Goal: Information Seeking & Learning: Check status

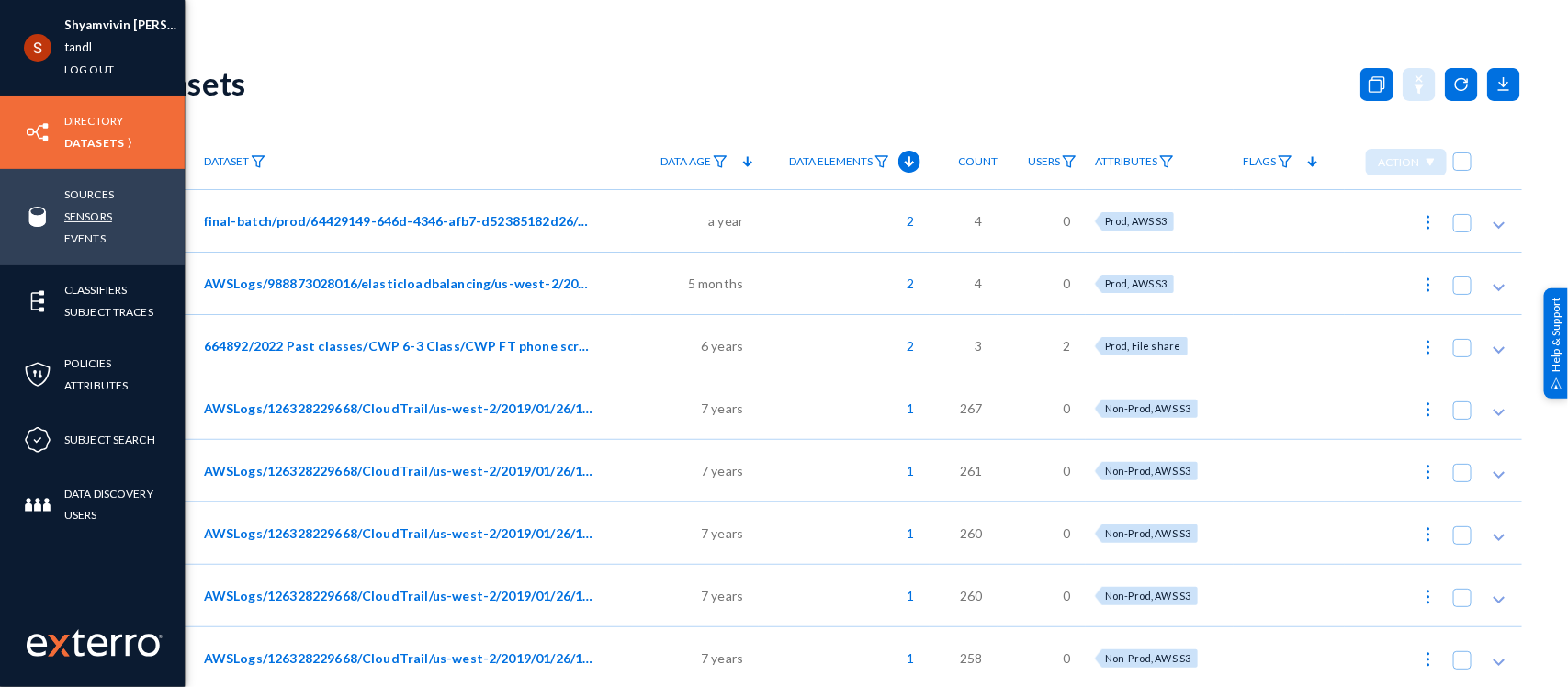
click at [97, 213] on link "Sensors" at bounding box center [88, 216] width 48 height 21
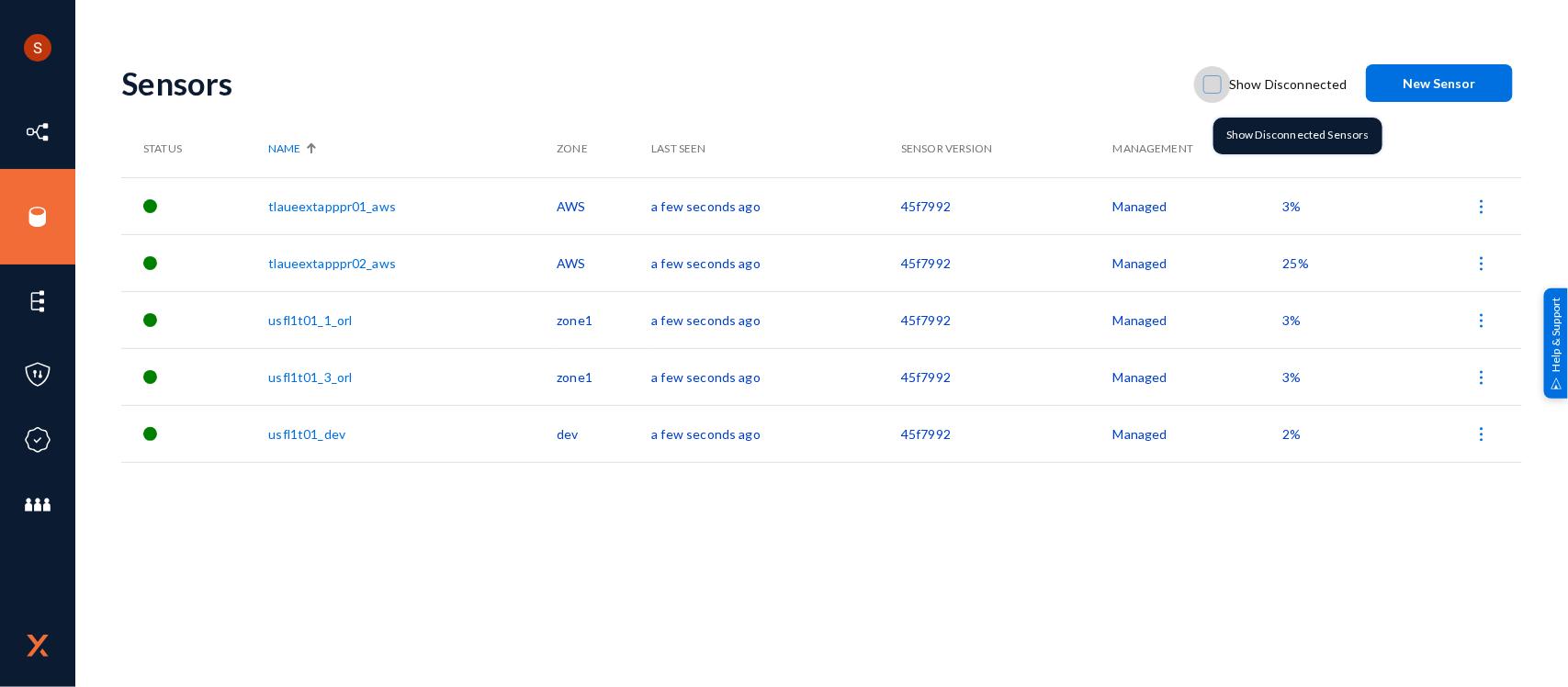
click at [1220, 86] on span at bounding box center [1213, 85] width 19 height 19
click at [1214, 93] on input "Show Disconnected" at bounding box center [1213, 94] width 2 height 2
checkbox input "true"
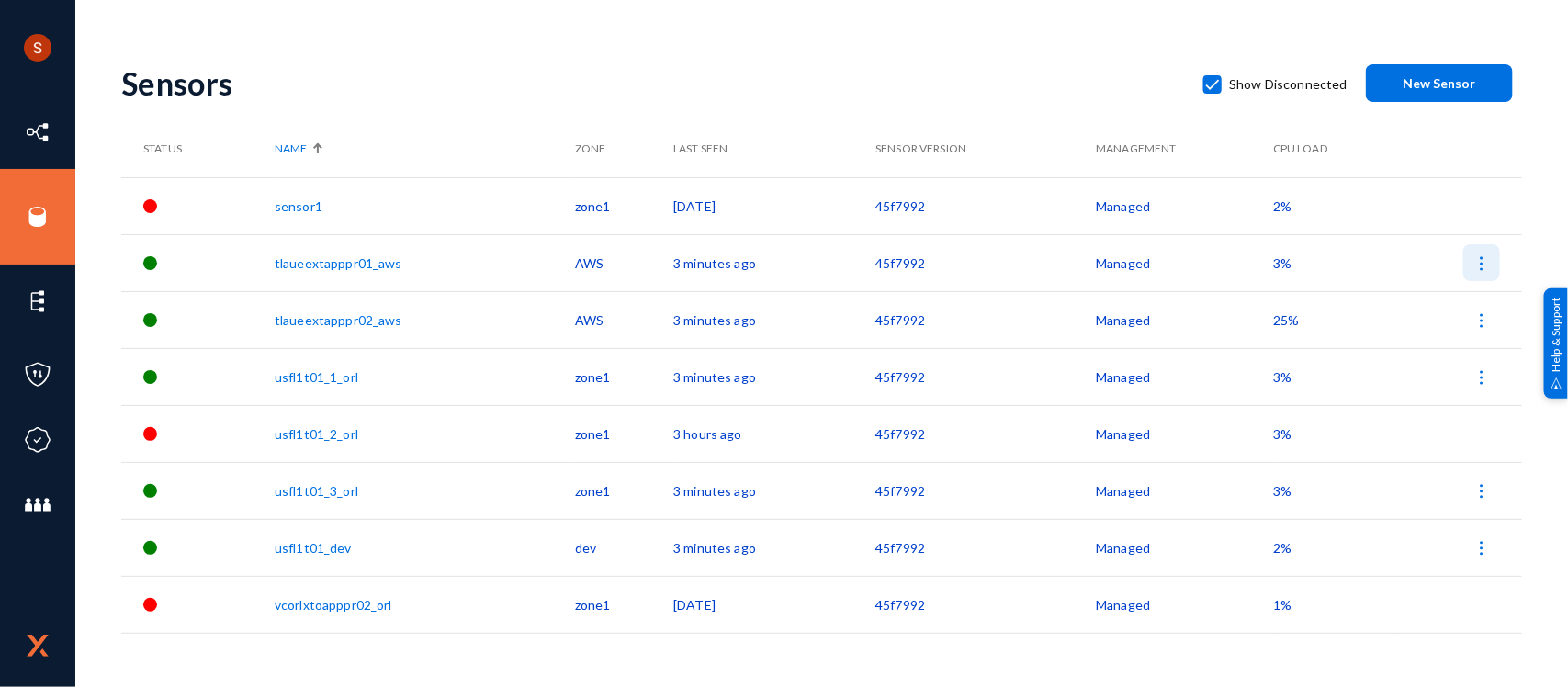
click at [1484, 272] on img at bounding box center [1482, 264] width 19 height 19
click at [1042, 32] on div at bounding box center [784, 343] width 1568 height 687
click at [1473, 255] on img at bounding box center [1482, 264] width 19 height 19
click at [1180, 136] on div at bounding box center [784, 343] width 1568 height 687
click at [309, 214] on td "sensor1" at bounding box center [425, 205] width 300 height 57
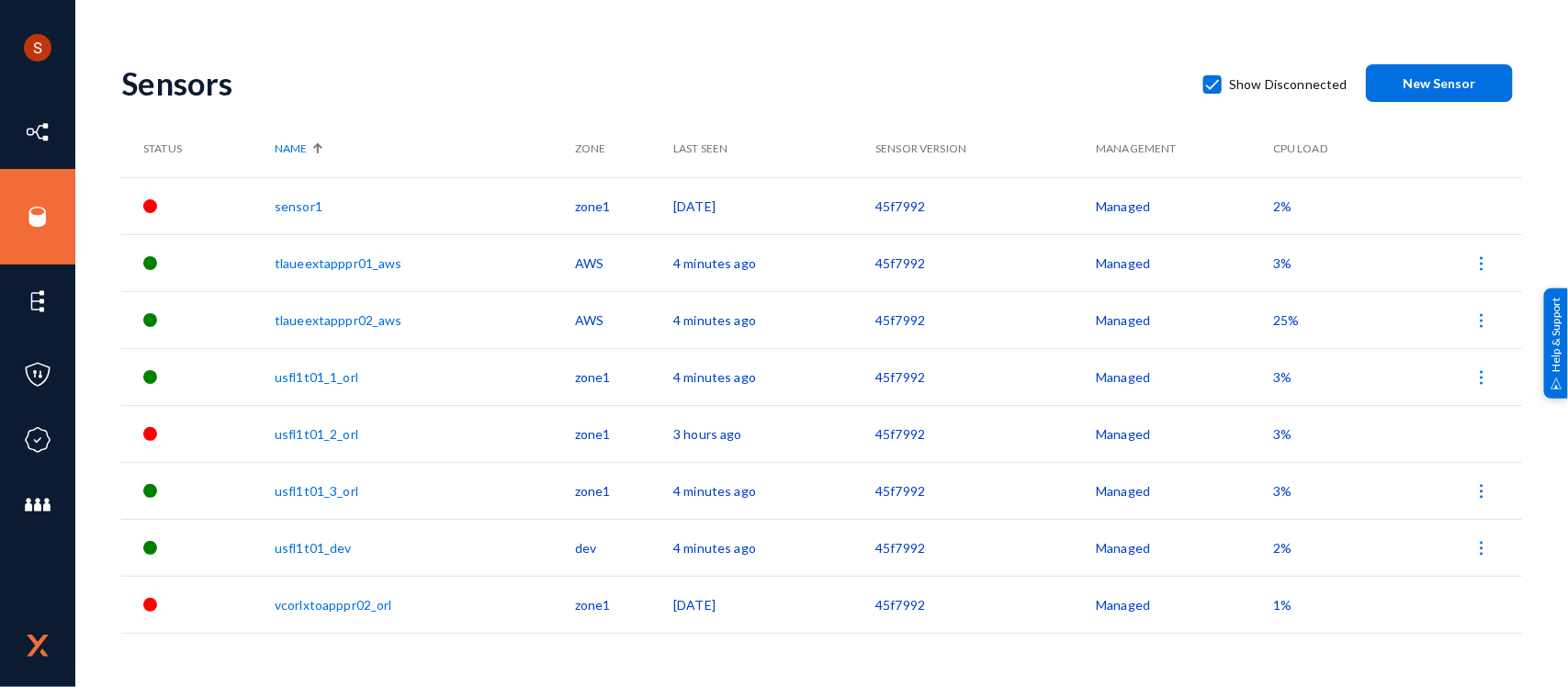
click at [306, 210] on link "sensor1" at bounding box center [298, 206] width 48 height 16
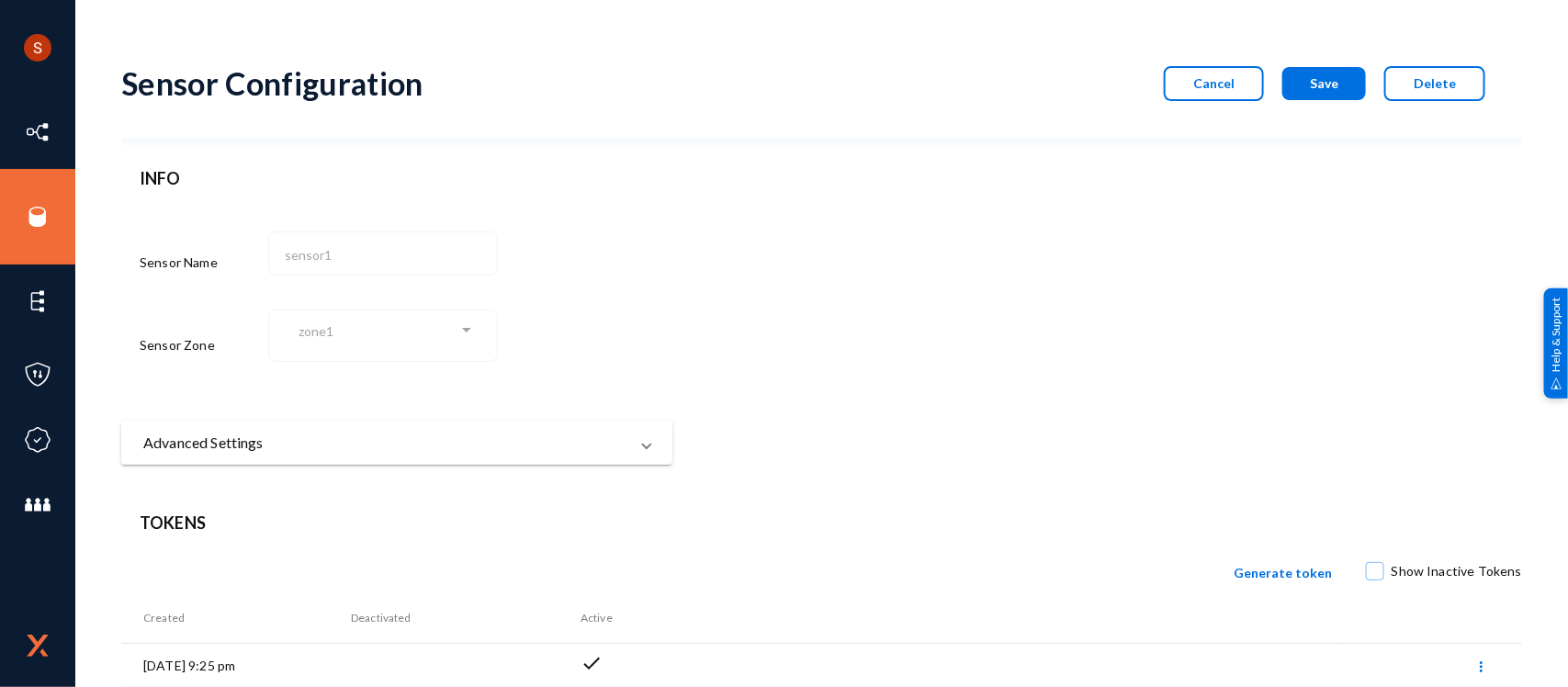
click at [487, 420] on mat-expansion-panel-header "Advanced Settings" at bounding box center [396, 442] width 551 height 44
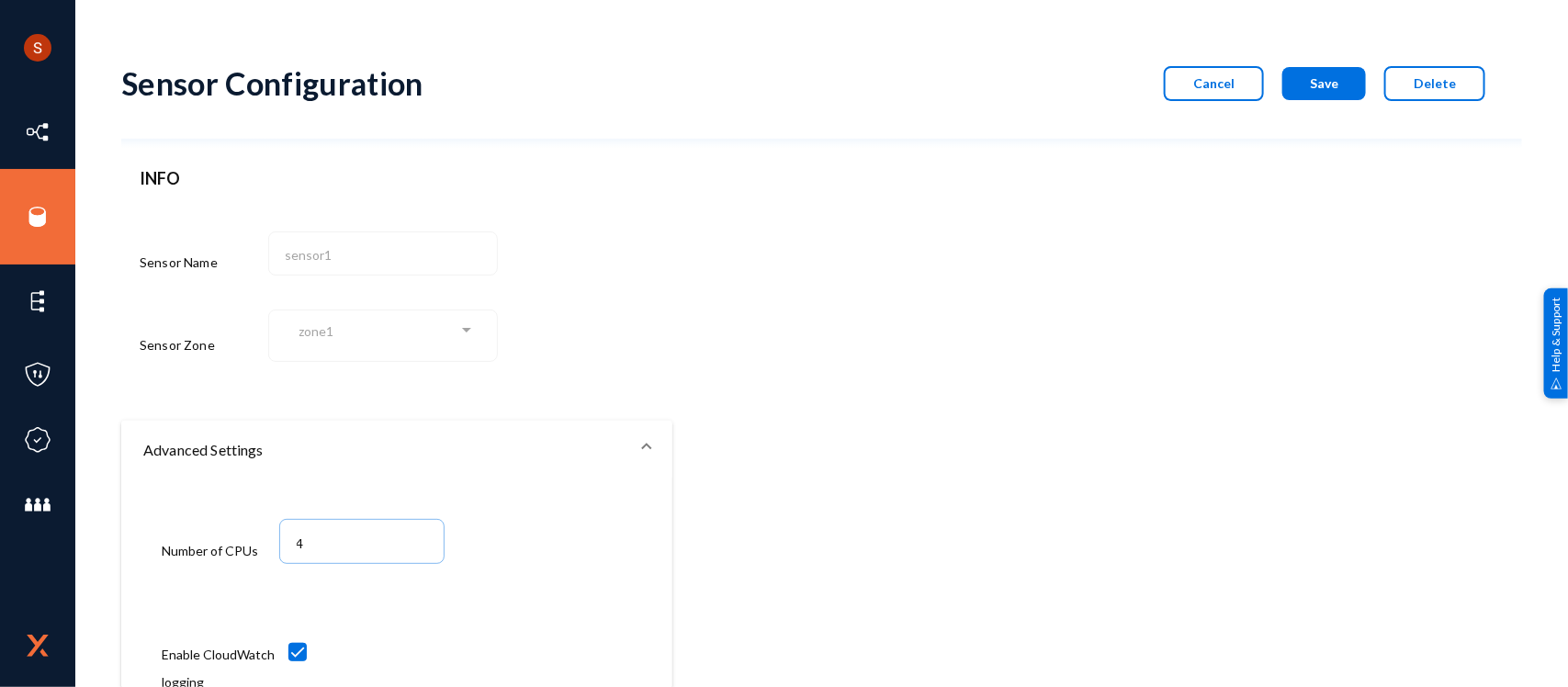
scroll to position [74, 0]
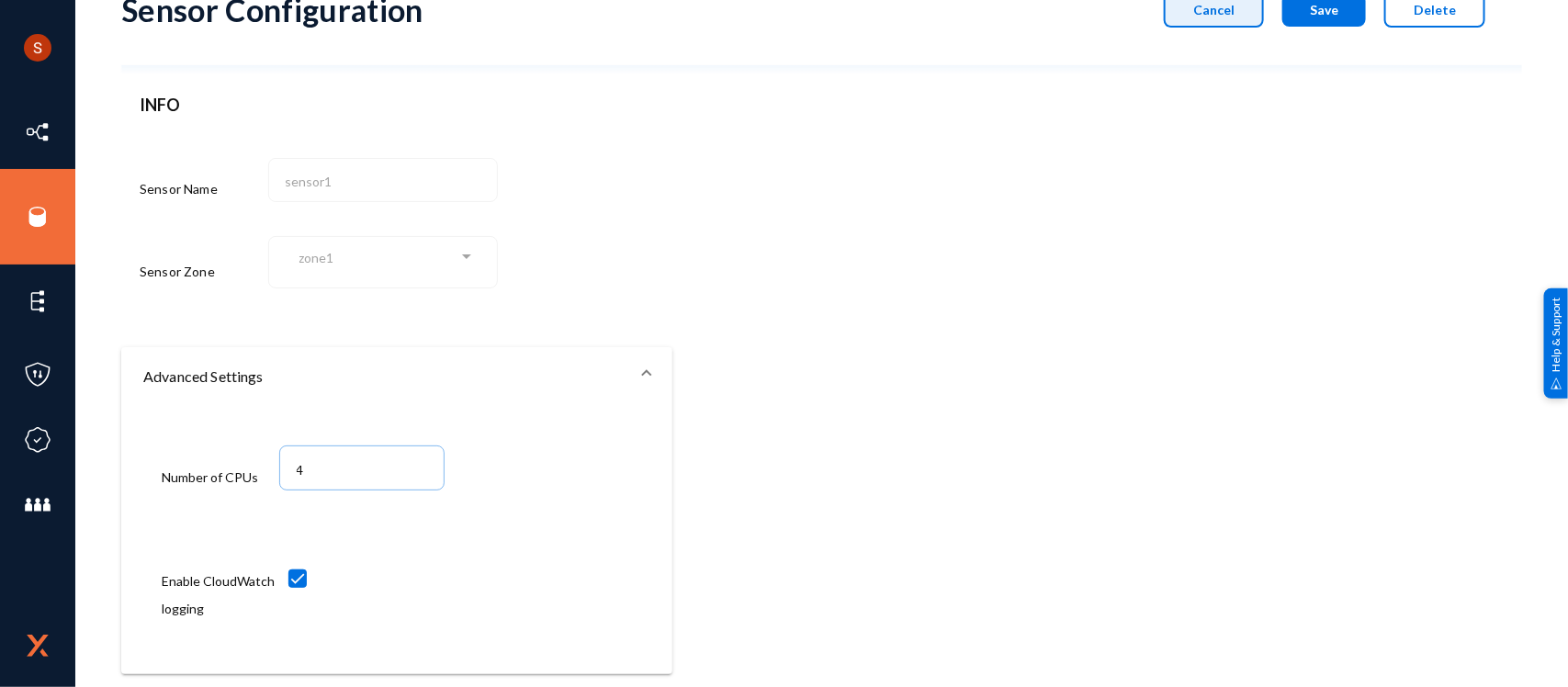
click at [1180, 24] on button "Cancel" at bounding box center [1213, 9] width 100 height 34
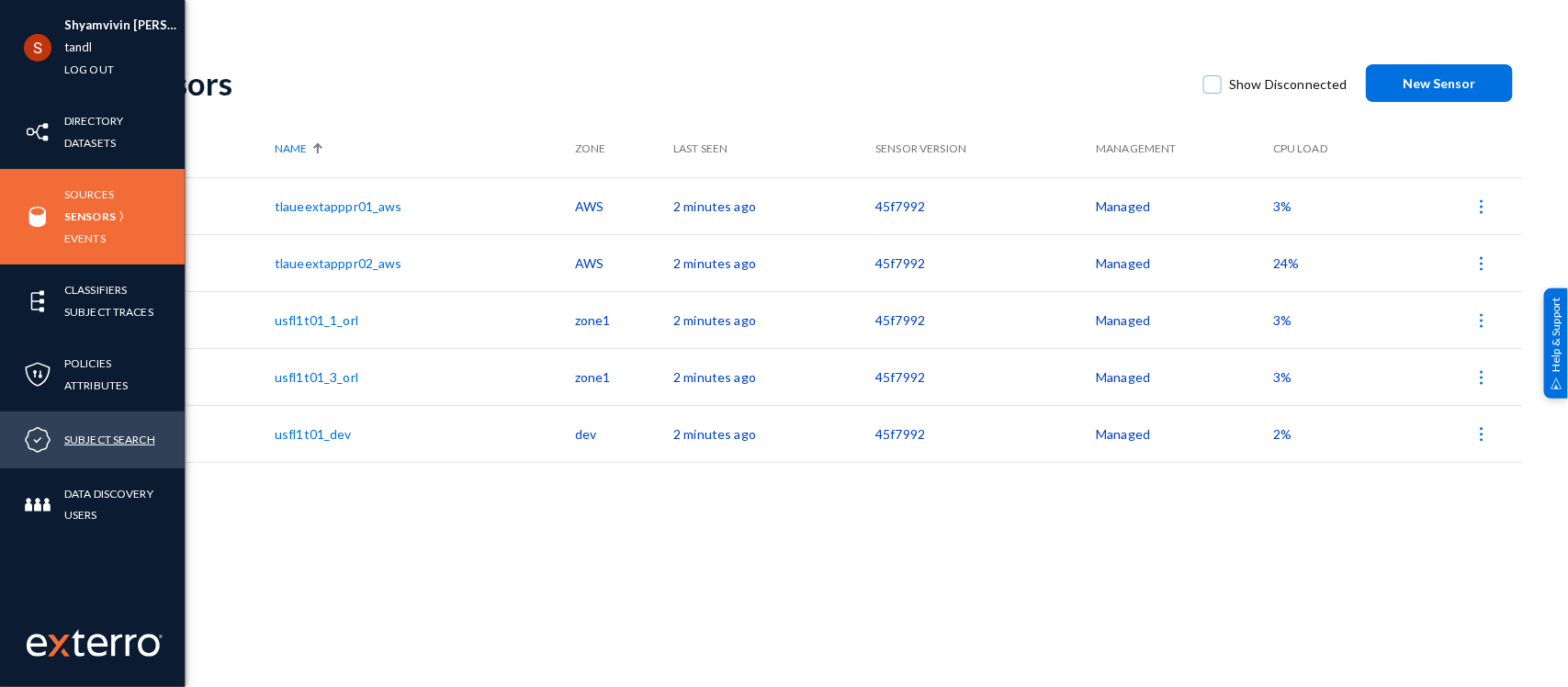
click at [121, 433] on link "Subject Search" at bounding box center [110, 439] width 91 height 21
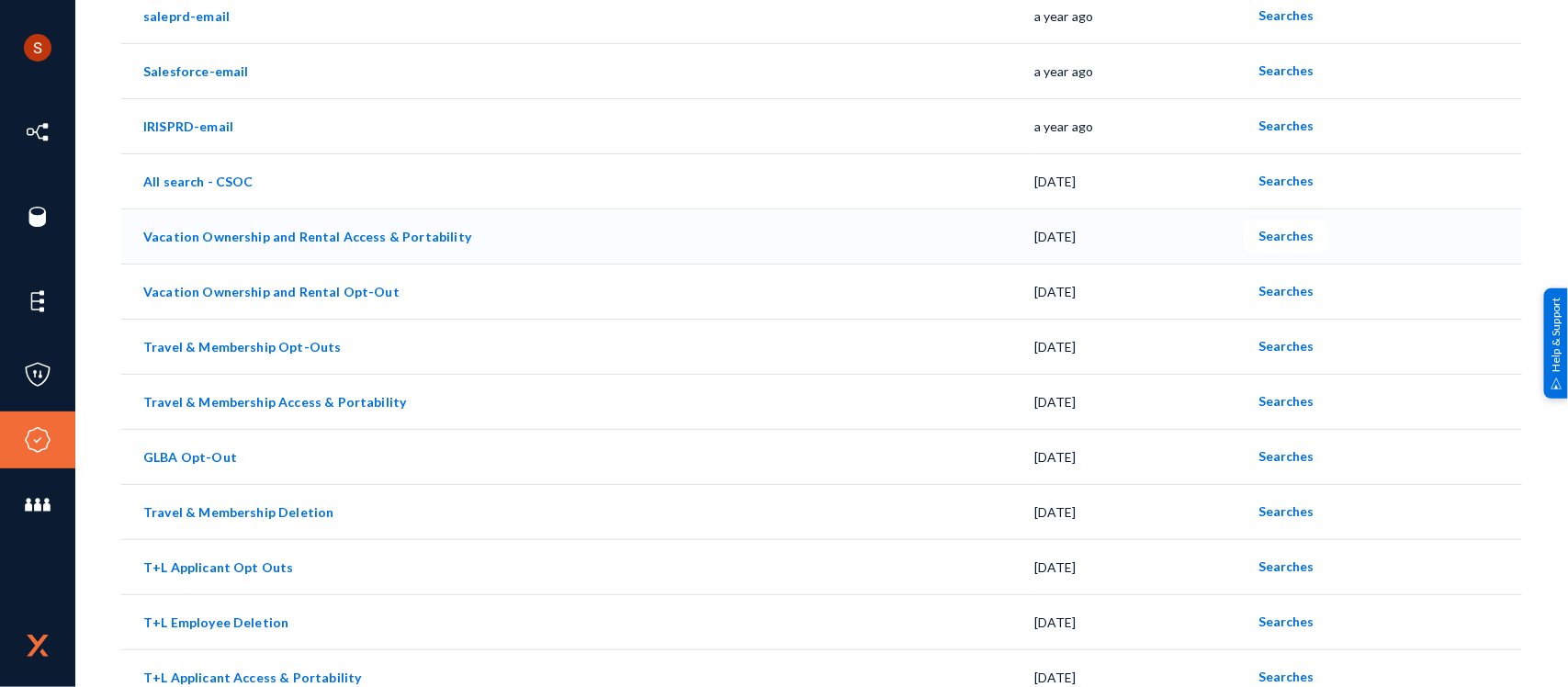
scroll to position [350, 0]
click at [1270, 237] on span "Searches" at bounding box center [1286, 234] width 55 height 16
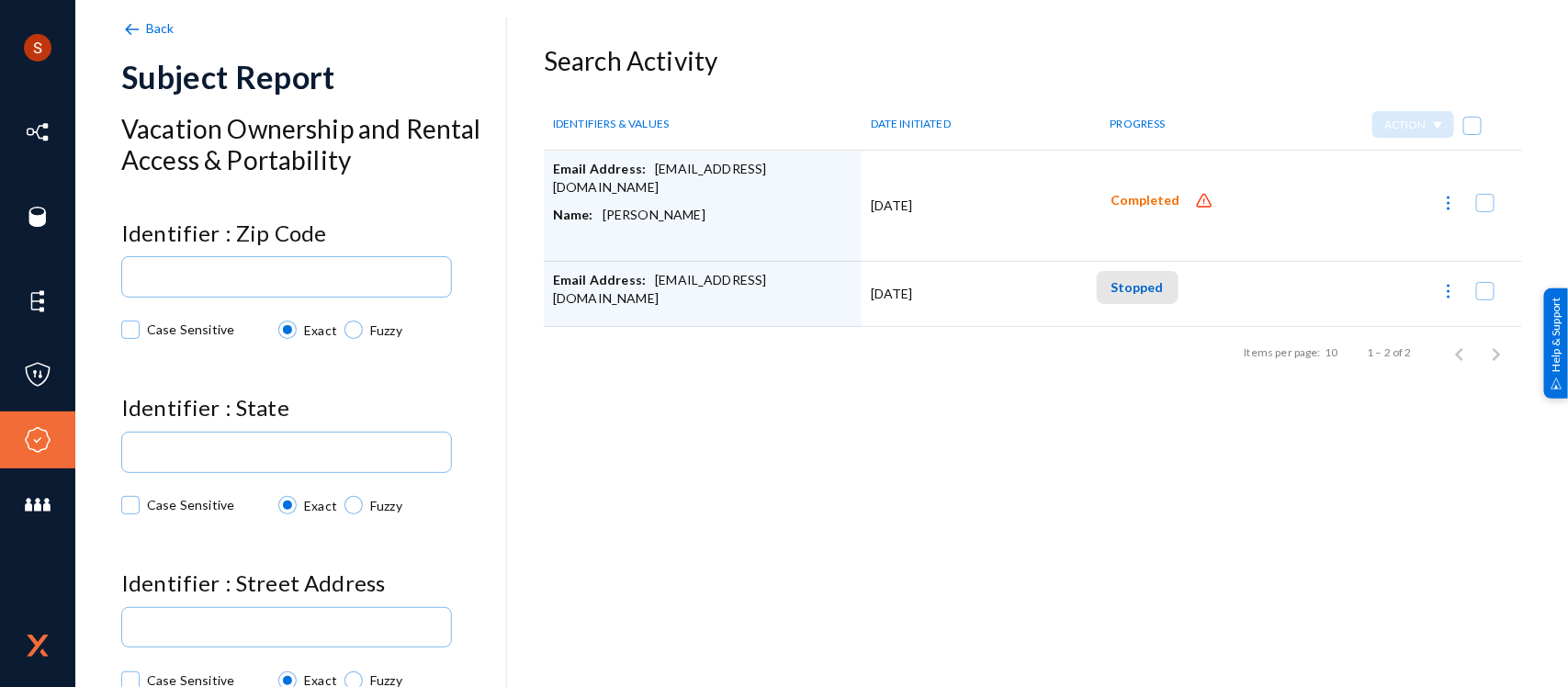
click at [1150, 290] on span "Stopped" at bounding box center [1137, 287] width 52 height 16
